Goal: Navigation & Orientation: Find specific page/section

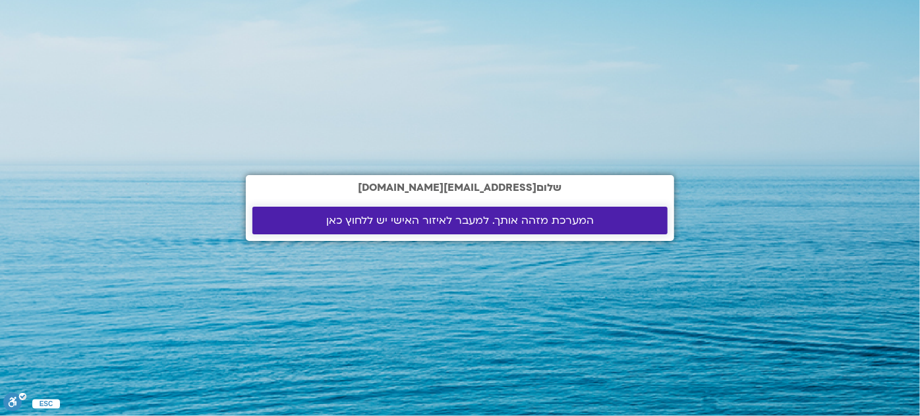
click at [505, 221] on span "המערכת מזהה אותך. למעבר לאיזור האישי יש ללחוץ כאן" at bounding box center [459, 221] width 267 height 12
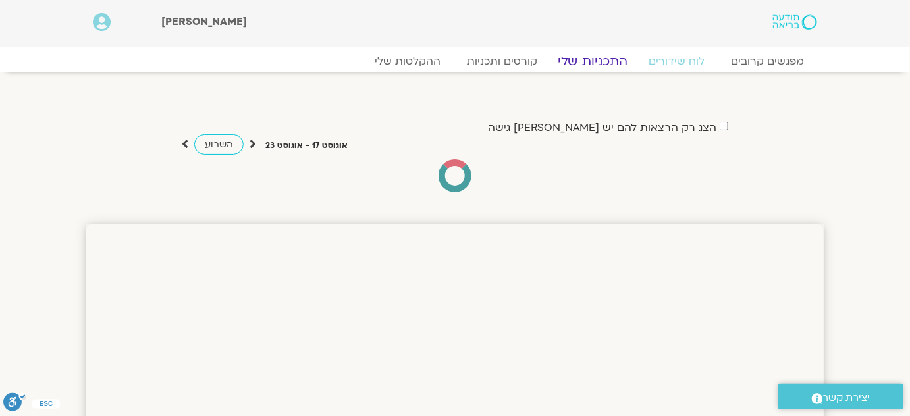
click at [604, 62] on link "התכניות שלי" at bounding box center [593, 61] width 102 height 16
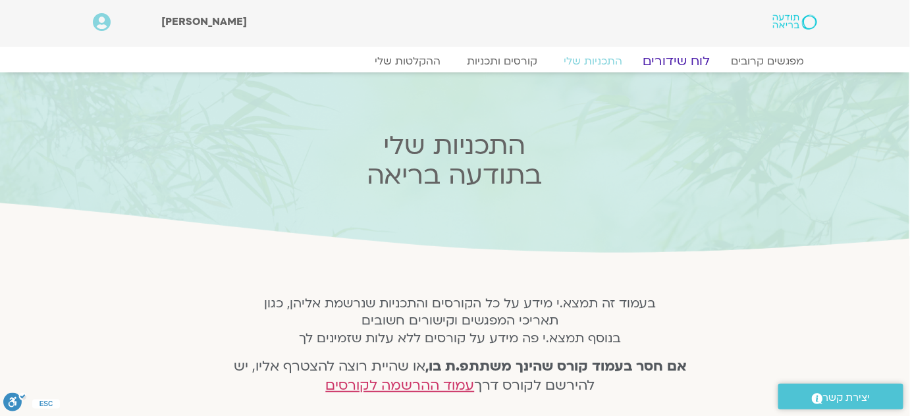
click at [676, 63] on link "לוח שידורים" at bounding box center [677, 61] width 99 height 16
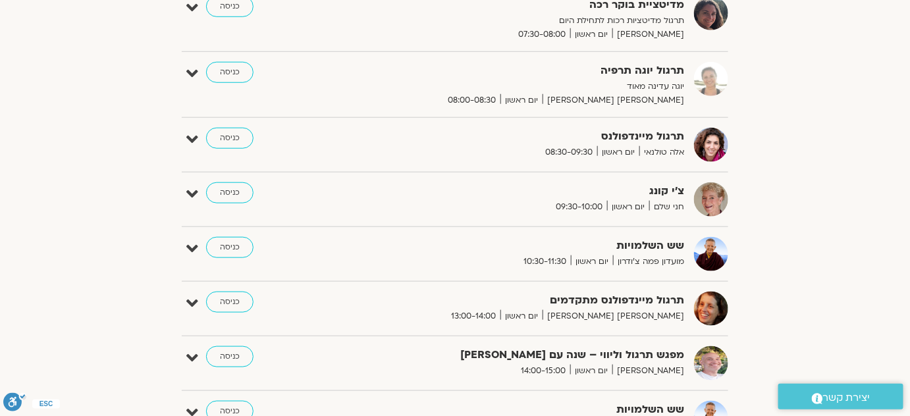
scroll to position [479, 0]
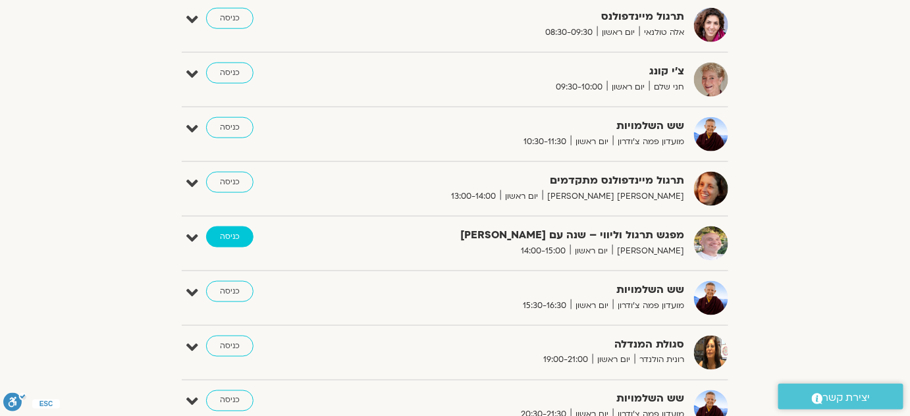
click at [227, 238] on link "כניסה" at bounding box center [229, 237] width 47 height 21
